Goal: Task Accomplishment & Management: Use online tool/utility

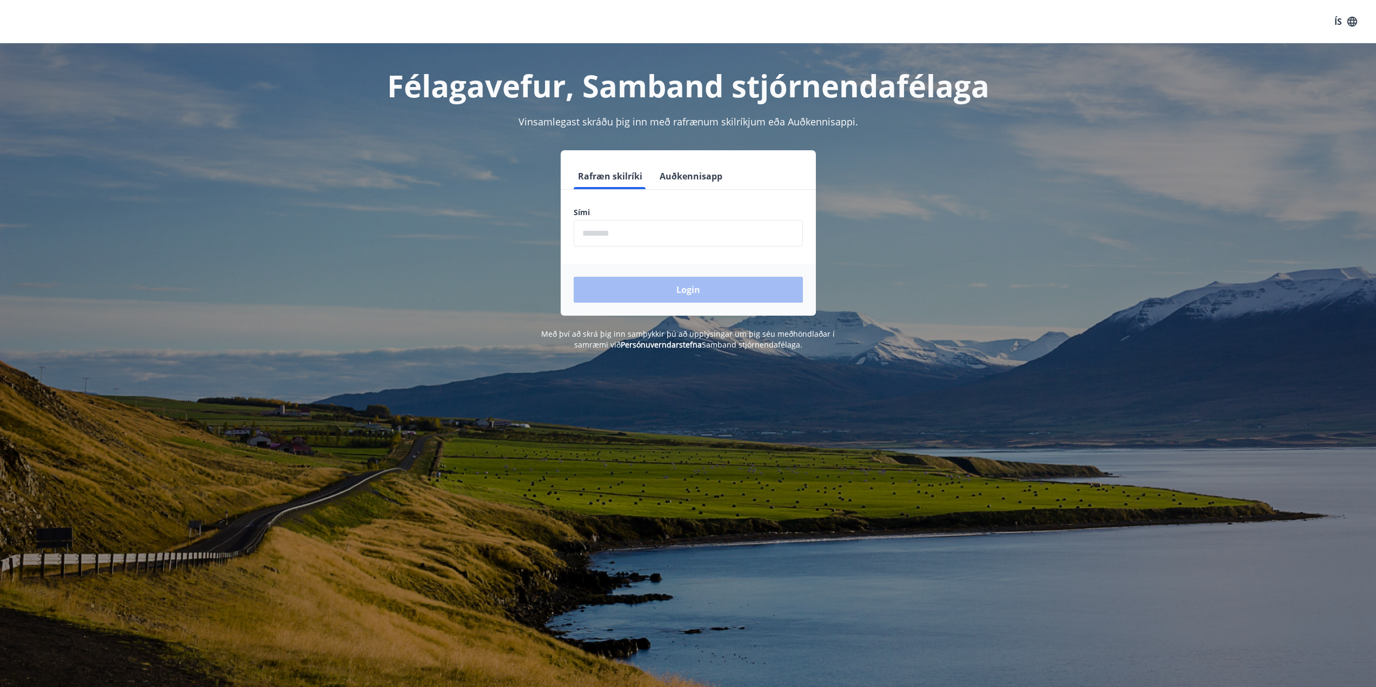
click at [650, 242] on input "phone" at bounding box center [688, 233] width 229 height 27
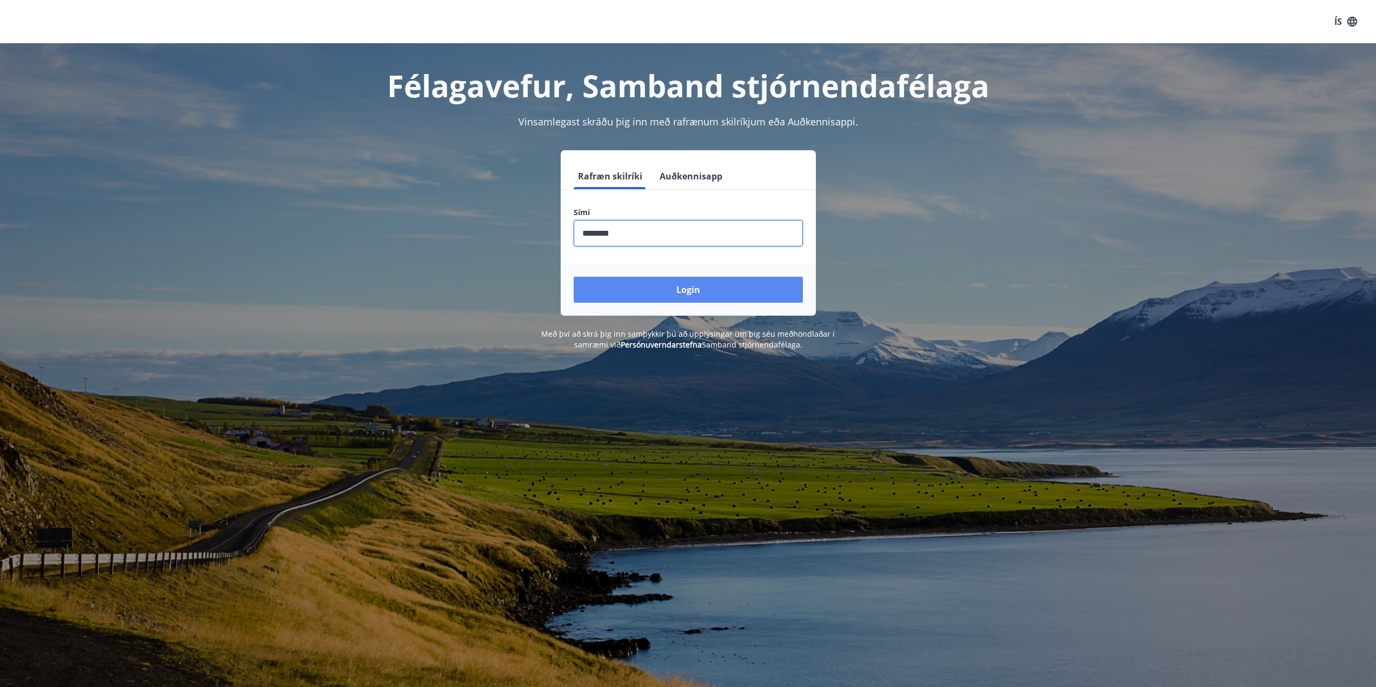
type input "********"
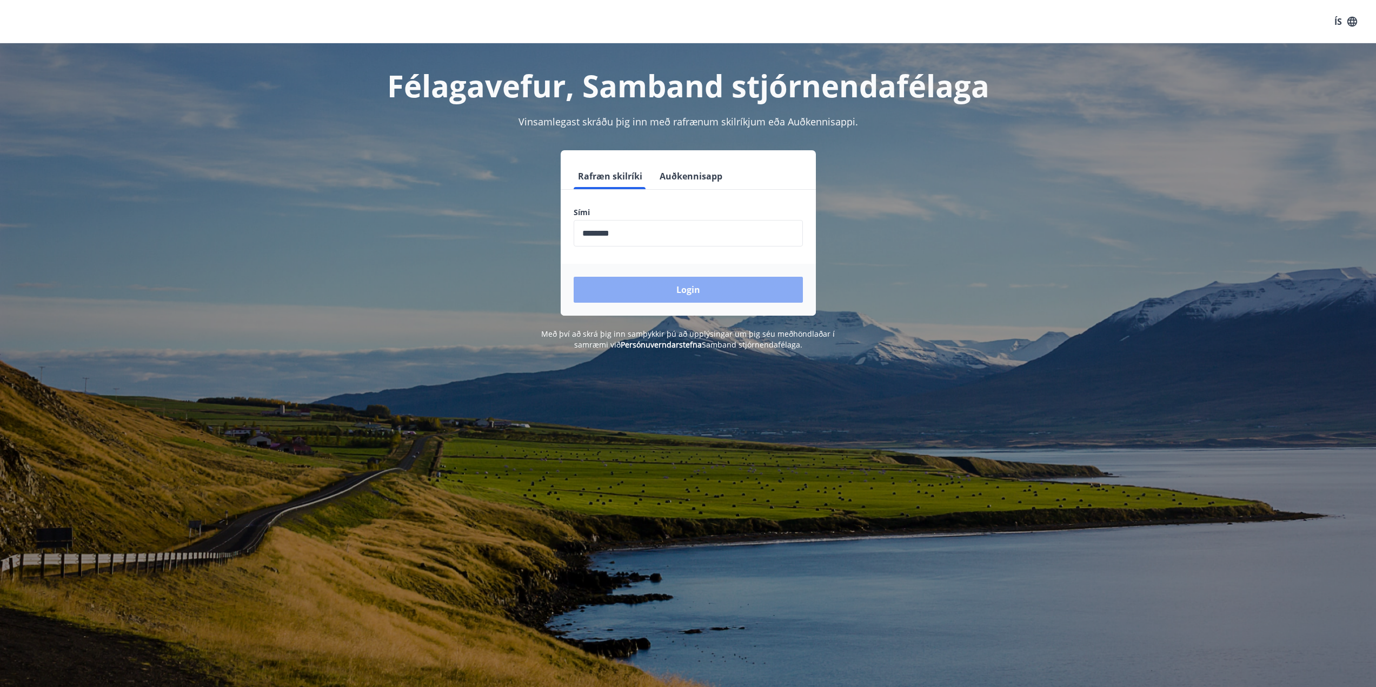
click at [670, 282] on button "Login" at bounding box center [688, 290] width 229 height 26
